Goal: Task Accomplishment & Management: Use online tool/utility

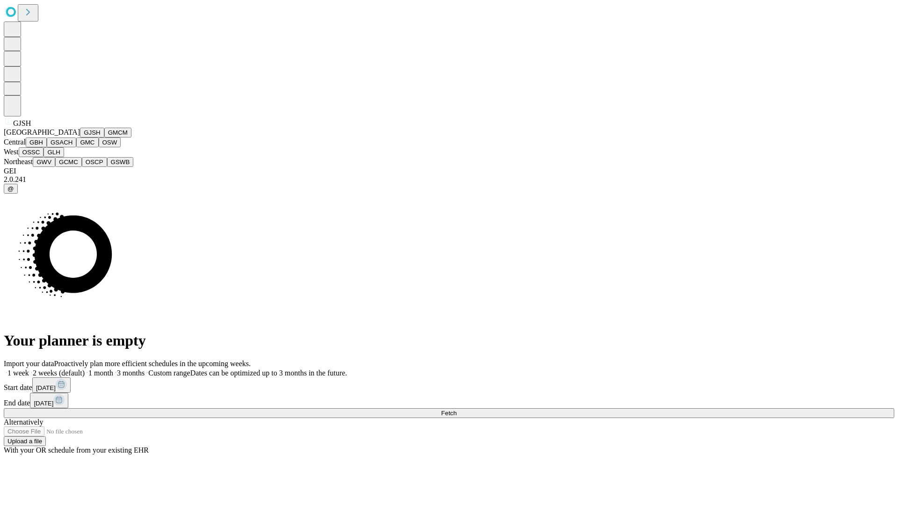
click at [80, 138] on button "GJSH" at bounding box center [92, 133] width 24 height 10
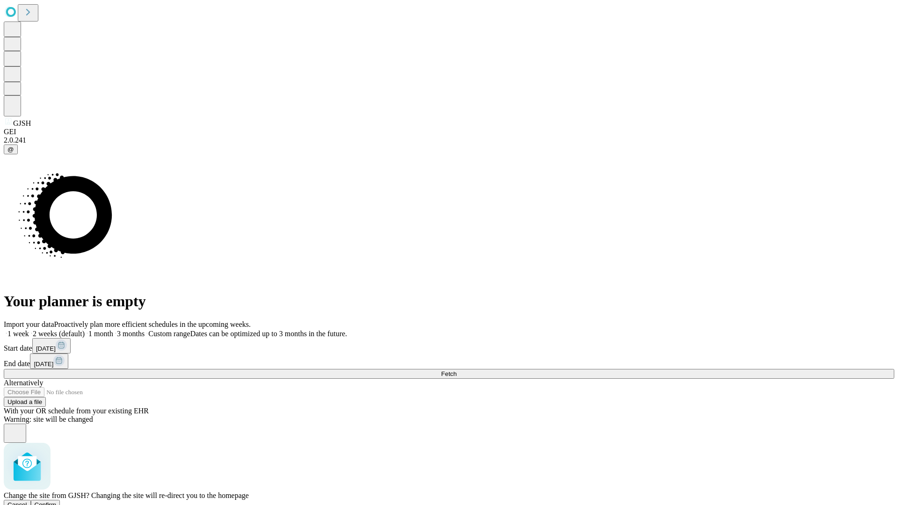
click at [57, 501] on span "Confirm" at bounding box center [46, 504] width 22 height 7
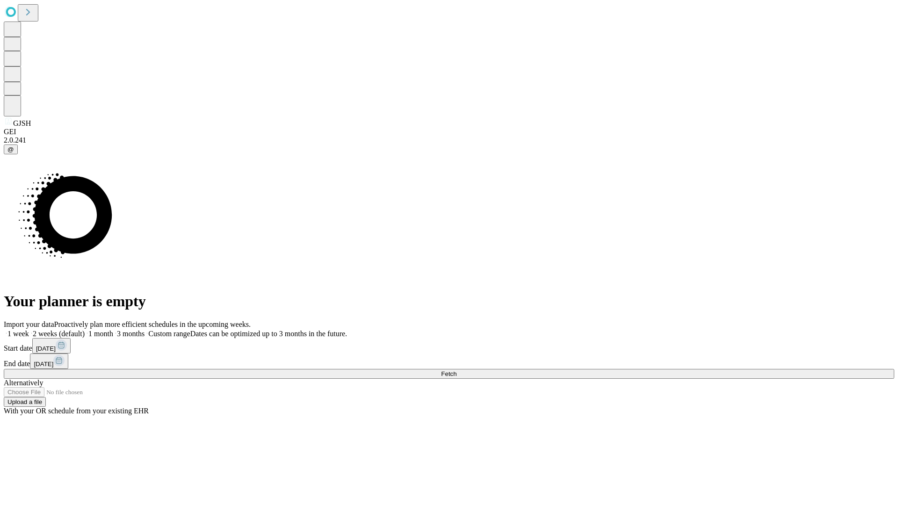
click at [29, 330] on label "1 week" at bounding box center [16, 334] width 25 height 8
click at [457, 370] on span "Fetch" at bounding box center [448, 373] width 15 height 7
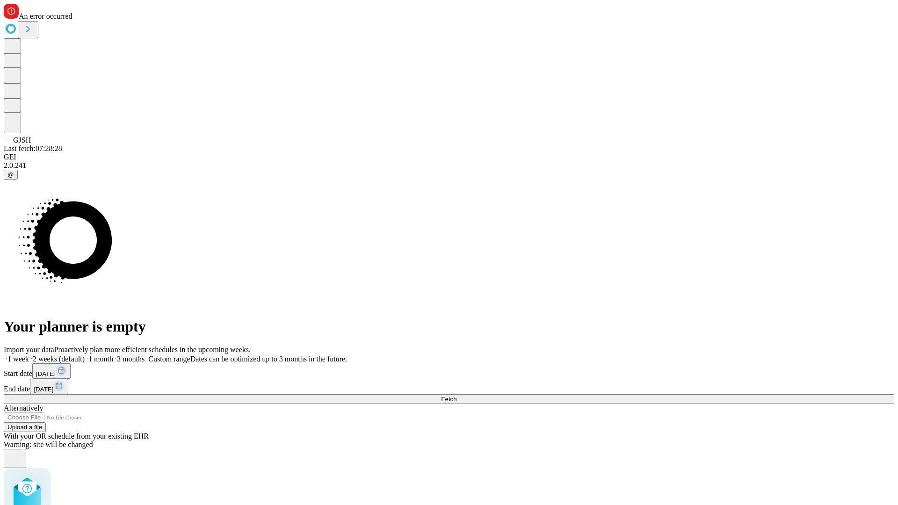
click at [29, 355] on label "1 week" at bounding box center [16, 359] width 25 height 8
click at [457, 396] on span "Fetch" at bounding box center [448, 399] width 15 height 7
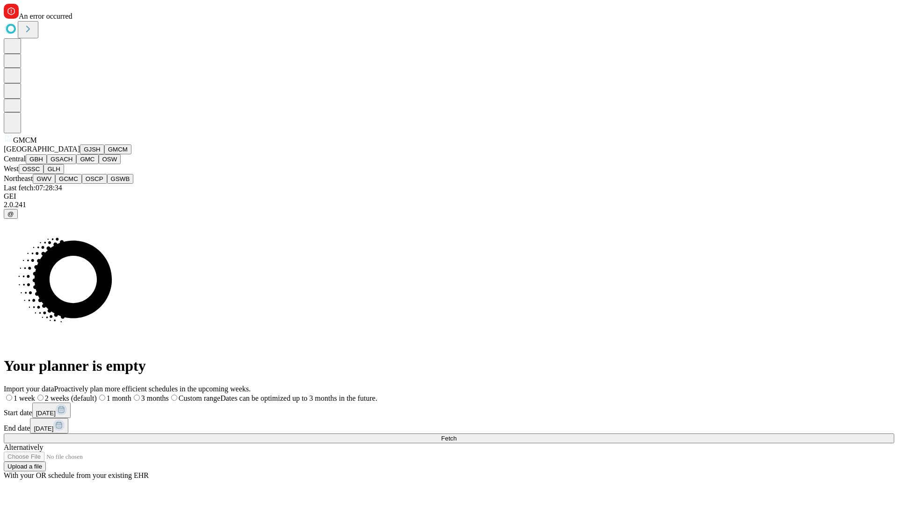
click at [47, 164] on button "GBH" at bounding box center [36, 159] width 21 height 10
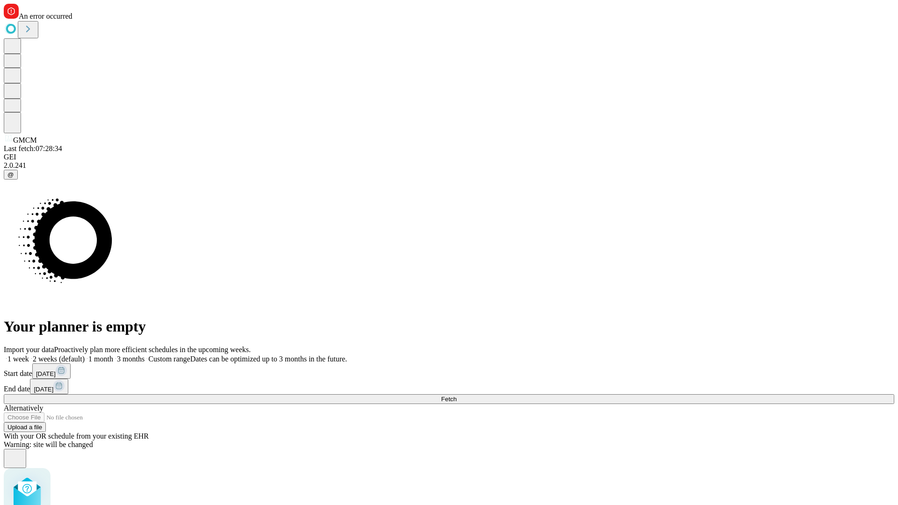
click at [29, 355] on label "1 week" at bounding box center [16, 359] width 25 height 8
click at [457, 396] on span "Fetch" at bounding box center [448, 399] width 15 height 7
click at [29, 355] on label "1 week" at bounding box center [16, 359] width 25 height 8
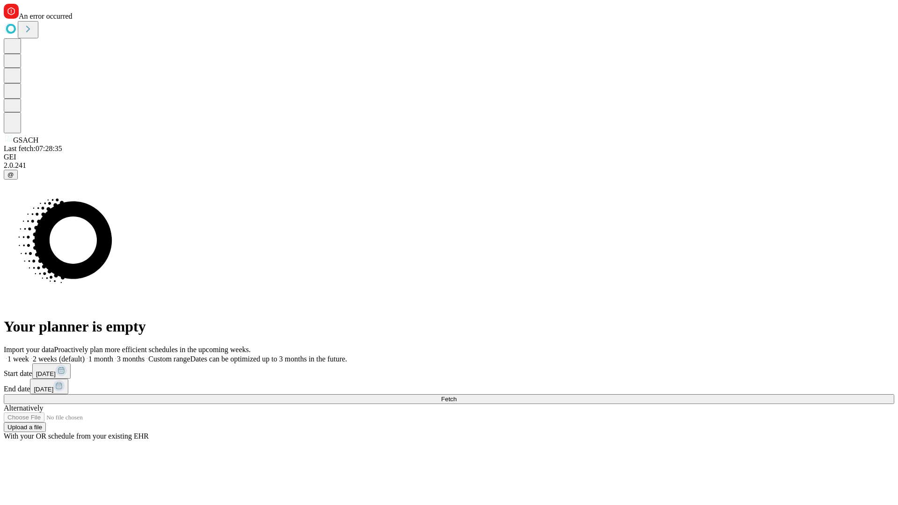
click at [457, 396] on span "Fetch" at bounding box center [448, 399] width 15 height 7
click at [29, 355] on label "1 week" at bounding box center [16, 359] width 25 height 8
click at [457, 396] on span "Fetch" at bounding box center [448, 399] width 15 height 7
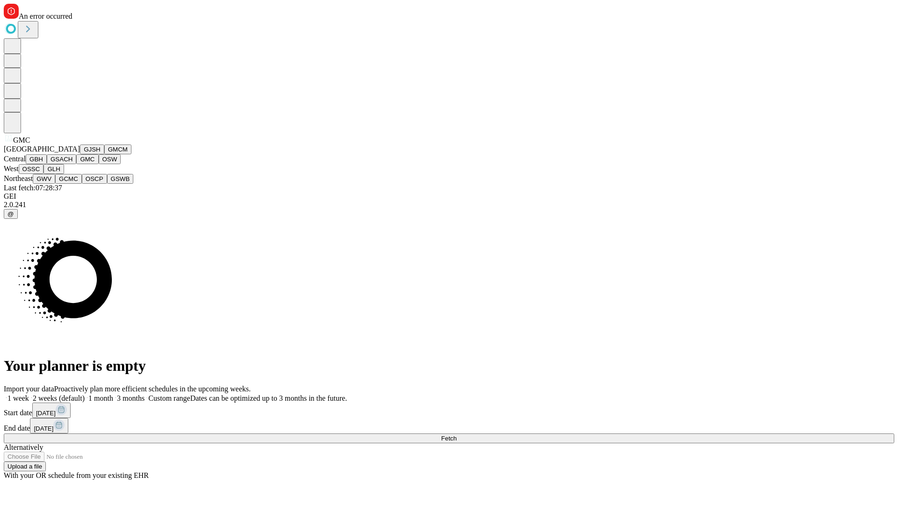
click at [99, 164] on button "OSW" at bounding box center [110, 159] width 22 height 10
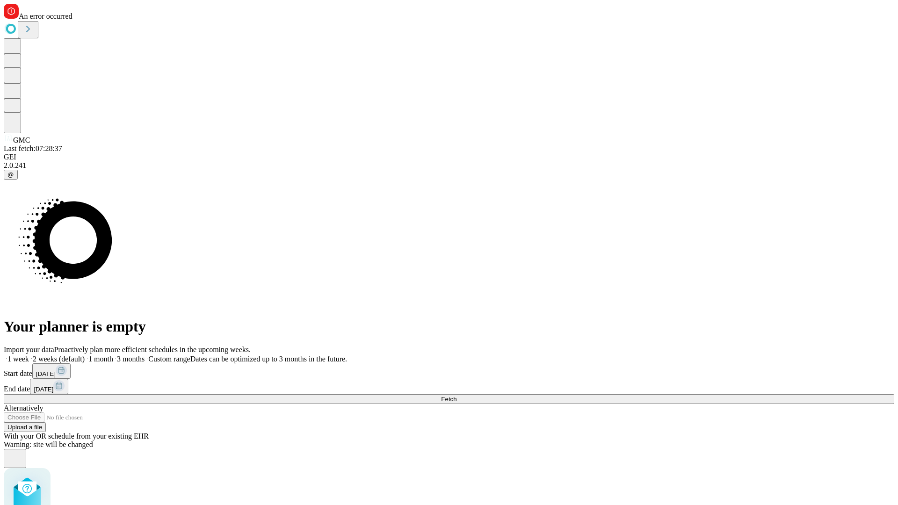
click at [29, 355] on label "1 week" at bounding box center [16, 359] width 25 height 8
click at [457, 396] on span "Fetch" at bounding box center [448, 399] width 15 height 7
click at [29, 355] on label "1 week" at bounding box center [16, 359] width 25 height 8
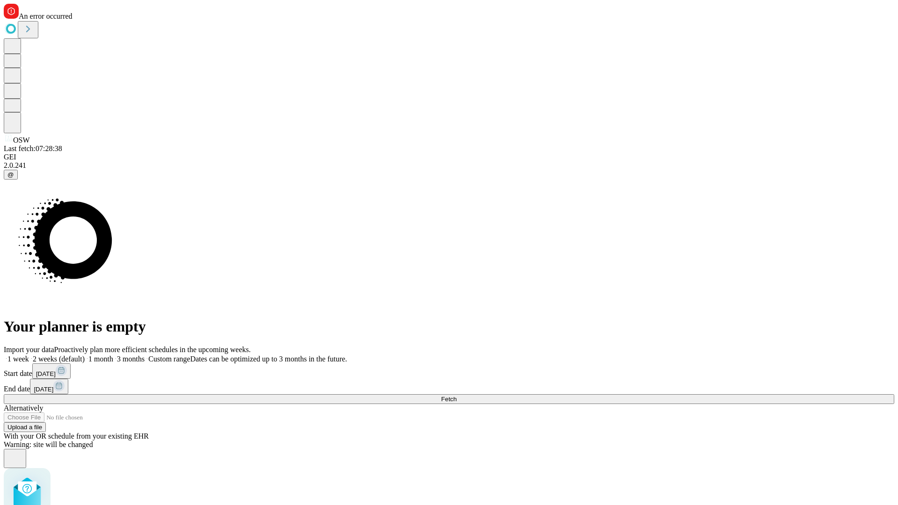
click at [457, 396] on span "Fetch" at bounding box center [448, 399] width 15 height 7
click at [29, 355] on label "1 week" at bounding box center [16, 359] width 25 height 8
click at [457, 396] on span "Fetch" at bounding box center [448, 399] width 15 height 7
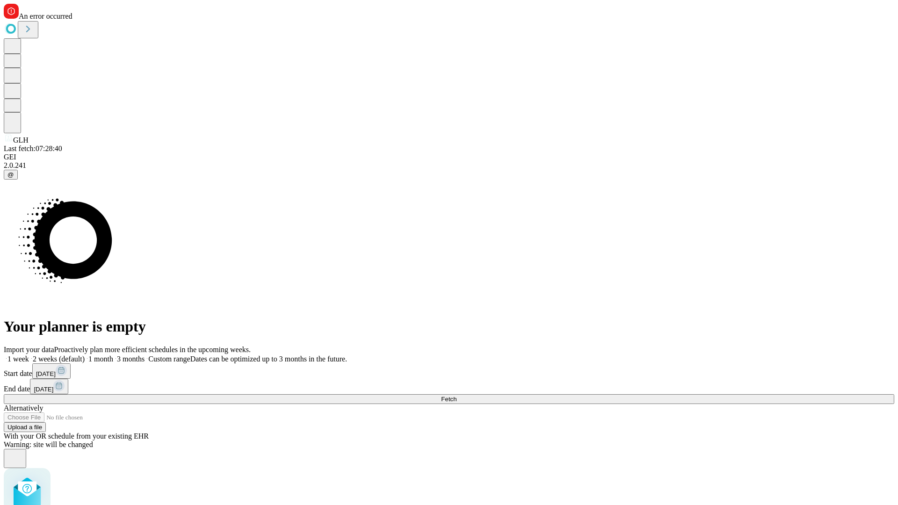
click at [29, 355] on label "1 week" at bounding box center [16, 359] width 25 height 8
click at [457, 396] on span "Fetch" at bounding box center [448, 399] width 15 height 7
click at [29, 355] on label "1 week" at bounding box center [16, 359] width 25 height 8
click at [457, 396] on span "Fetch" at bounding box center [448, 399] width 15 height 7
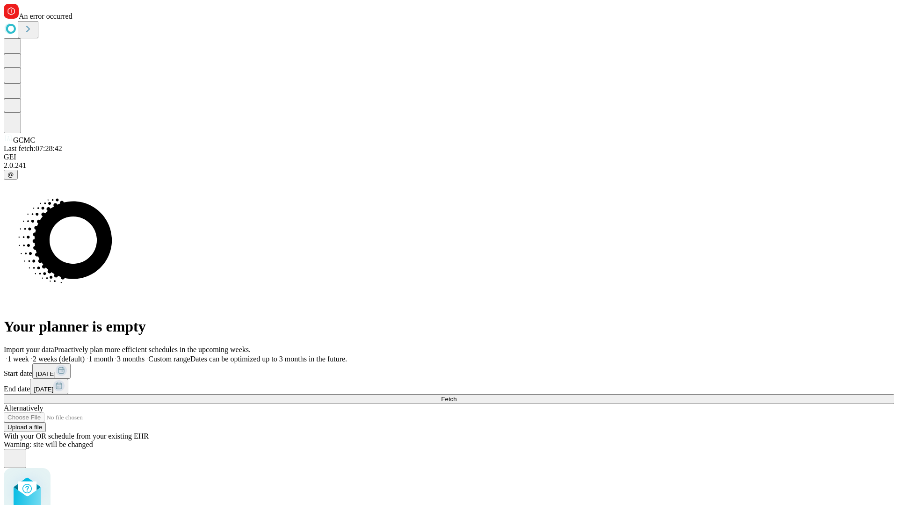
click at [29, 355] on label "1 week" at bounding box center [16, 359] width 25 height 8
click at [457, 396] on span "Fetch" at bounding box center [448, 399] width 15 height 7
click at [29, 355] on label "1 week" at bounding box center [16, 359] width 25 height 8
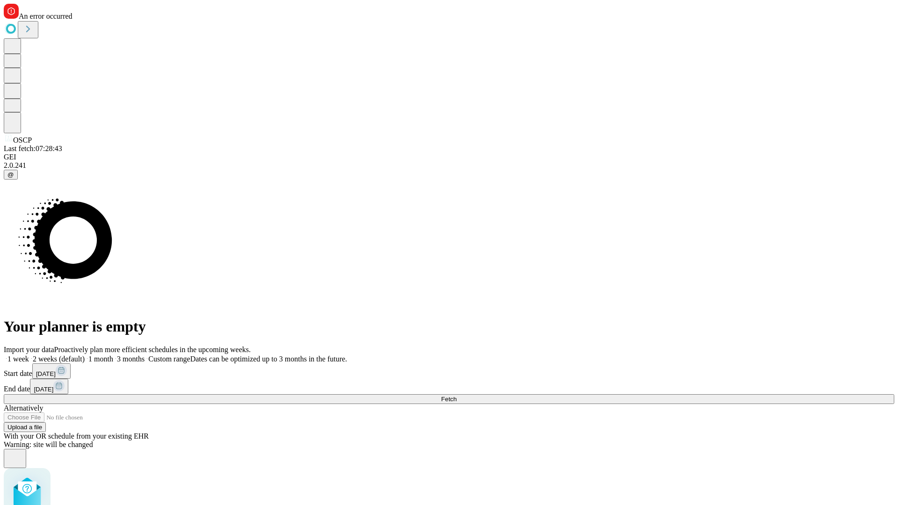
click at [457, 396] on span "Fetch" at bounding box center [448, 399] width 15 height 7
